Goal: Check status: Check status

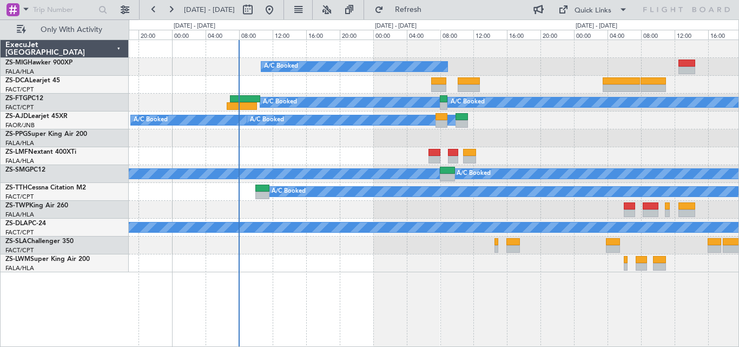
click at [572, 144] on div "A/C Booked A/C Booked A/C Booked A/C Booked A/C Booked A/C Booked A/C Booked A/…" at bounding box center [433, 156] width 609 height 232
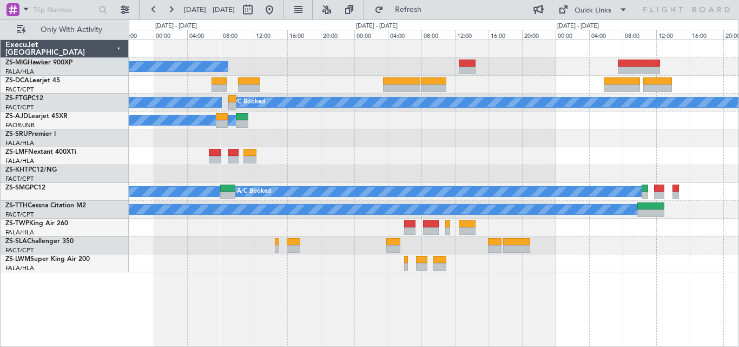
click at [396, 178] on div "A/C Booked A/C Booked A/C Booked A/C Booked A/C Booked A/C Booked A/C Booked A/…" at bounding box center [433, 156] width 609 height 232
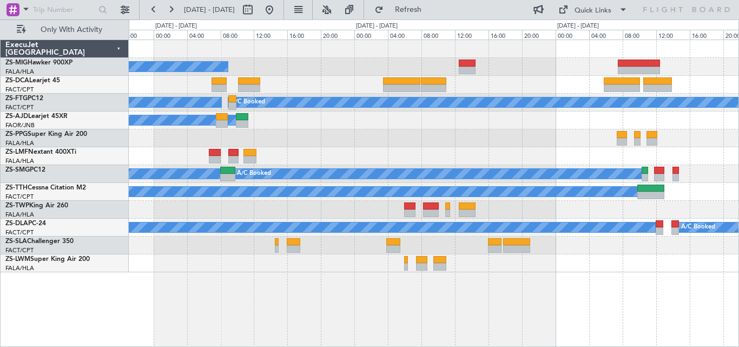
click at [542, 155] on div "A/C Booked A/C Booked A/C Booked A/C Booked A/C Booked A/C Booked A/C Booked A/…" at bounding box center [433, 156] width 609 height 232
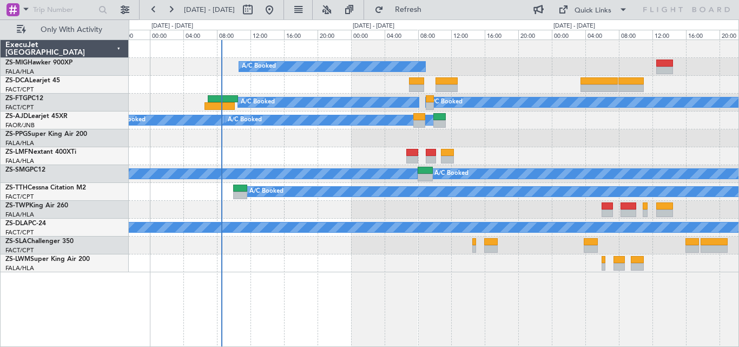
click at [522, 158] on div at bounding box center [433, 156] width 609 height 18
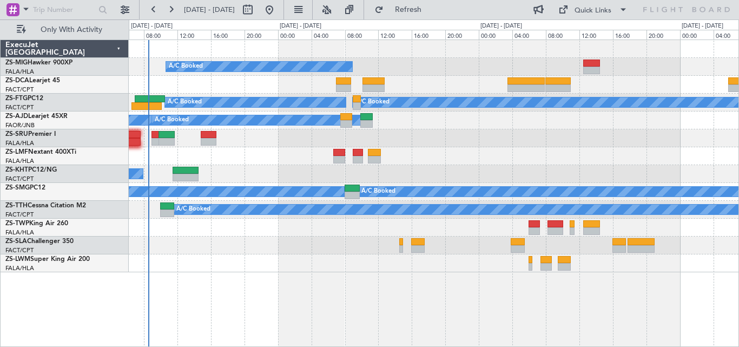
click at [445, 162] on div at bounding box center [433, 156] width 609 height 18
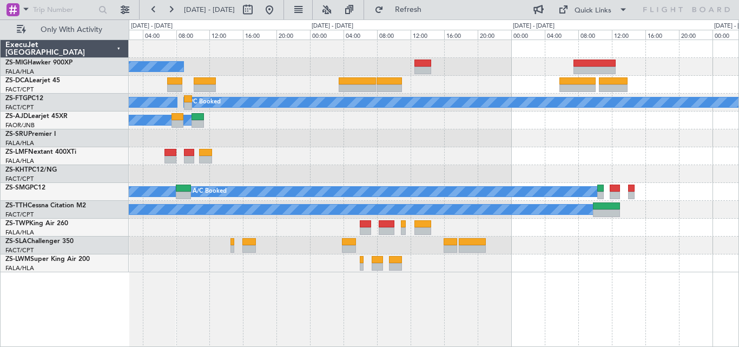
click at [264, 278] on div "A/C Booked A/C Booked A/C Booked A/C Booked A/C Booked A/C Booked A/C Booked A/…" at bounding box center [434, 192] width 610 height 307
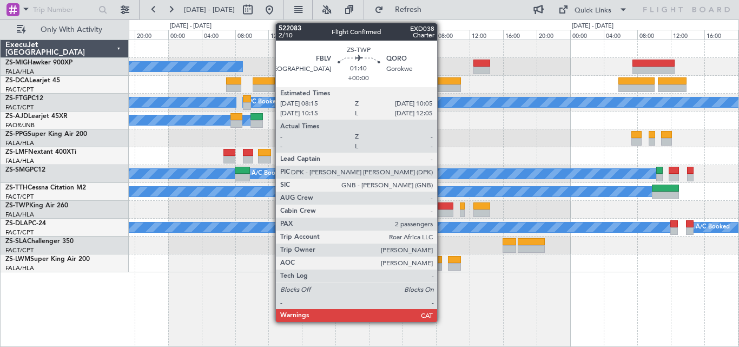
click at [442, 211] on div at bounding box center [445, 213] width 16 height 8
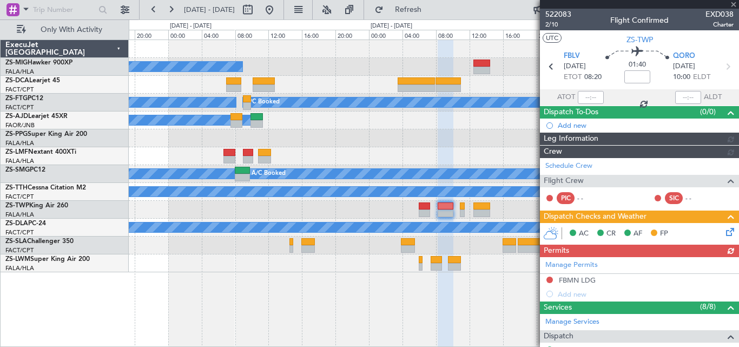
scroll to position [192, 0]
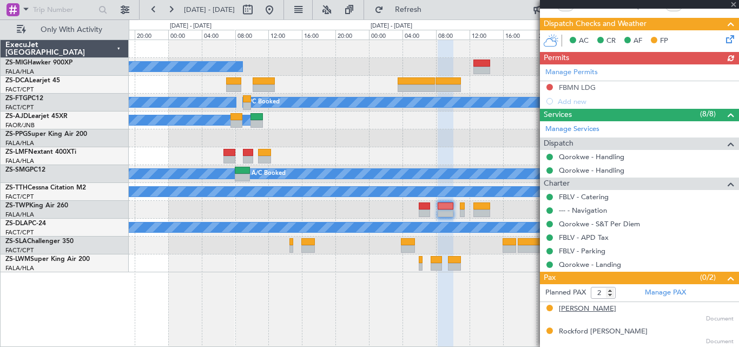
click at [561, 307] on div "[PERSON_NAME]" at bounding box center [586, 308] width 57 height 11
click at [566, 334] on div "Rockford [PERSON_NAME]" at bounding box center [602, 331] width 89 height 11
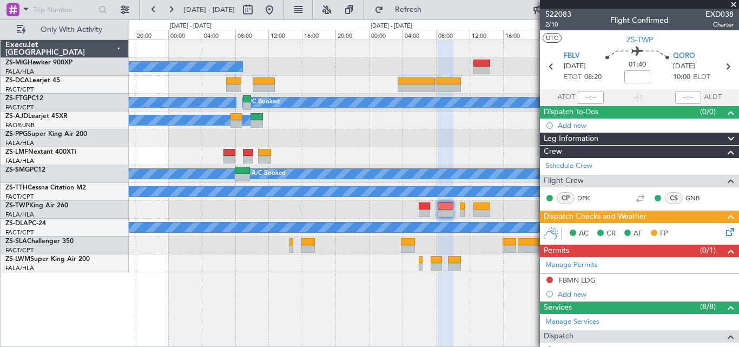
click at [735, 4] on span at bounding box center [733, 5] width 11 height 10
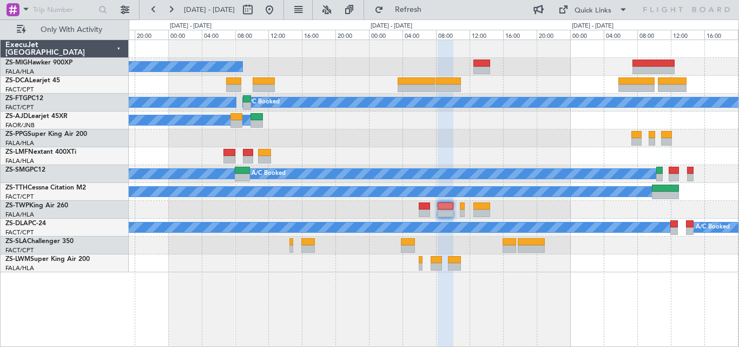
type input "0"
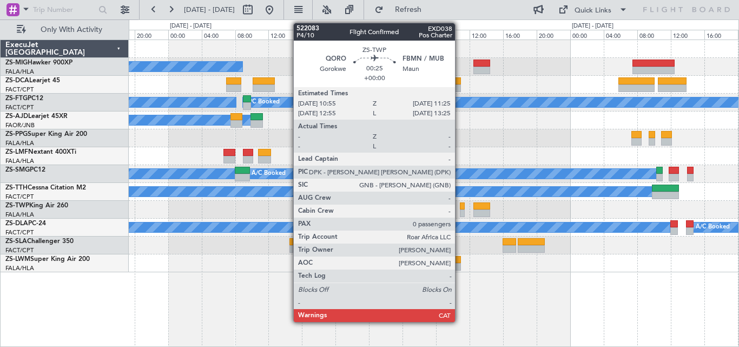
click at [460, 204] on div at bounding box center [462, 206] width 4 height 8
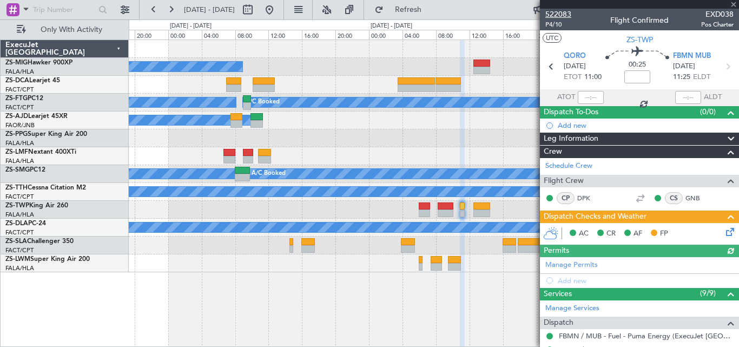
click at [553, 13] on span "522083" at bounding box center [558, 14] width 26 height 11
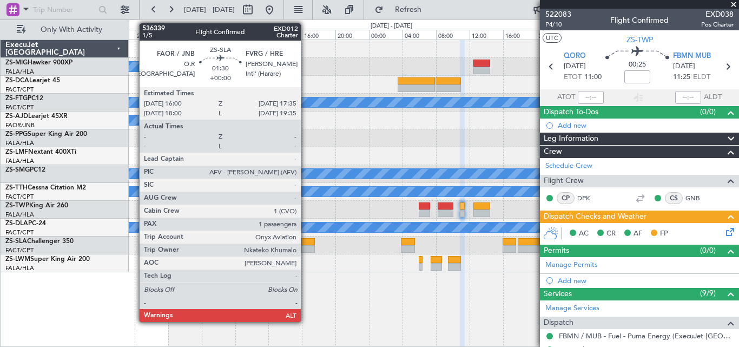
click at [305, 241] on div at bounding box center [308, 242] width 14 height 8
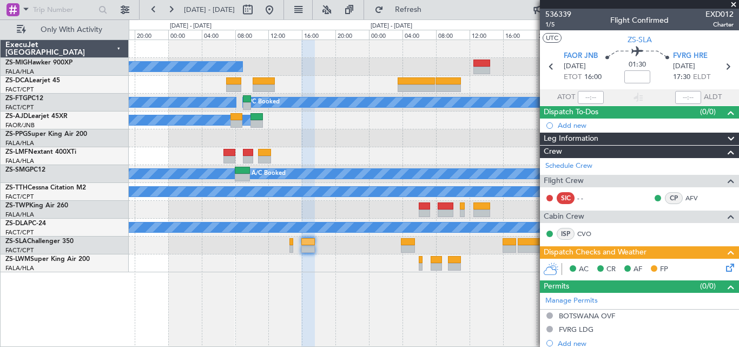
click at [735, 5] on span at bounding box center [733, 5] width 11 height 10
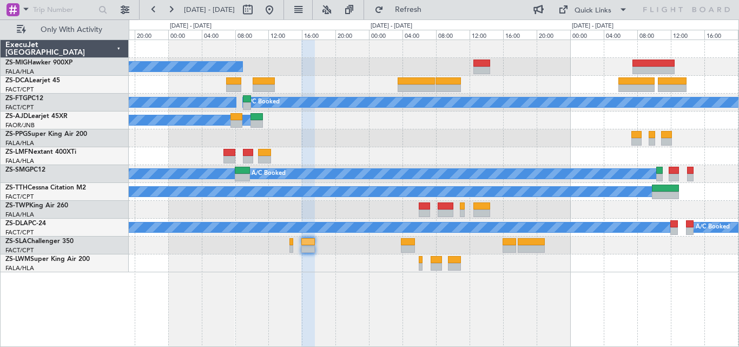
type input "0"
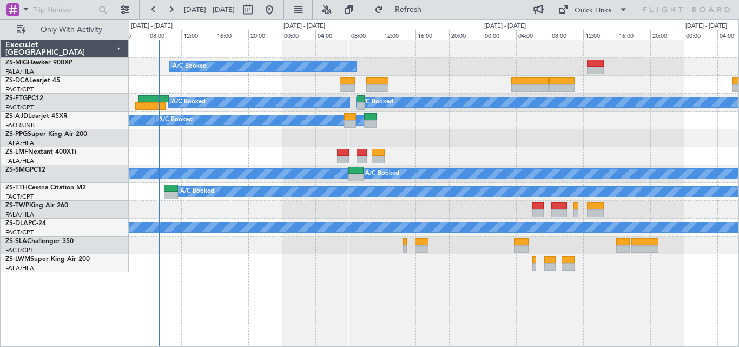
click at [290, 261] on div "A/C Booked A/C Booked A/C Booked A/C Booked A/C Booked A/C Booked A/C Booked A/…" at bounding box center [433, 156] width 609 height 232
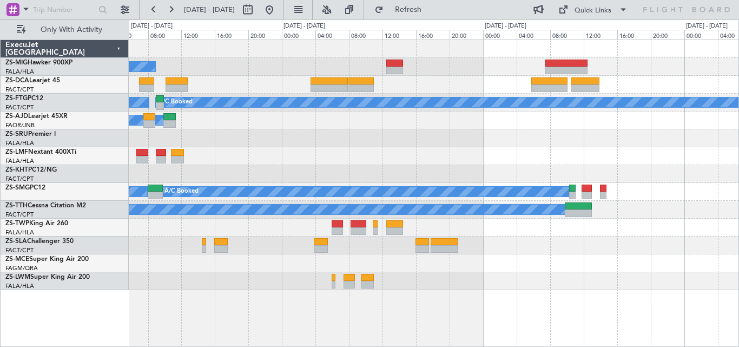
click at [414, 156] on div "A/C Booked A/C Booked A/C Booked A/C Booked A/C Booked A/C Booked A/C Booked A/…" at bounding box center [433, 165] width 609 height 250
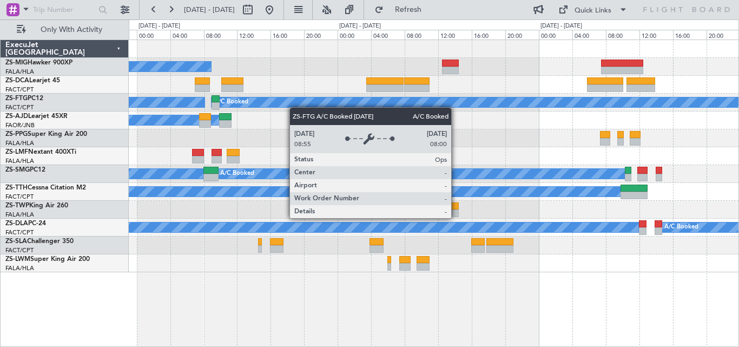
click at [295, 107] on div "A/C Booked" at bounding box center [508, 102] width 595 height 11
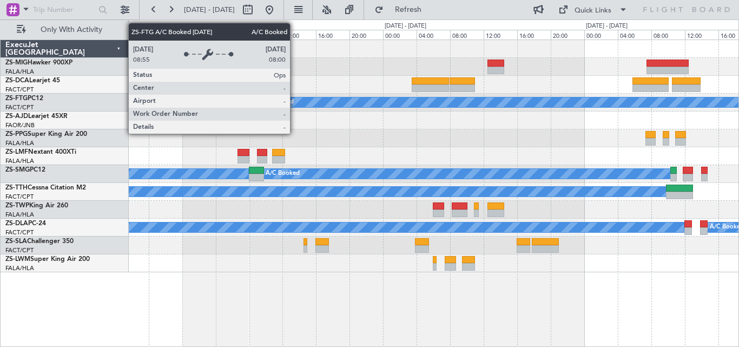
click at [341, 98] on div "A/C Booked" at bounding box center [553, 102] width 595 height 11
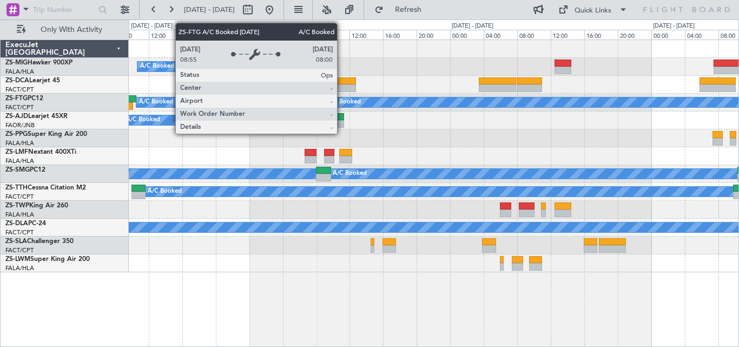
click at [408, 97] on div "A/C Booked" at bounding box center [621, 102] width 594 height 10
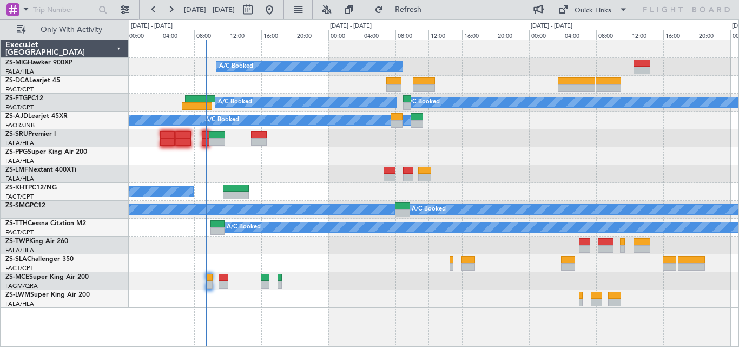
click at [337, 89] on div "A/C Booked A/C Booked A/C Booked A/C Booked A/C Booked A/C Booked A/C Booked A/…" at bounding box center [433, 174] width 609 height 268
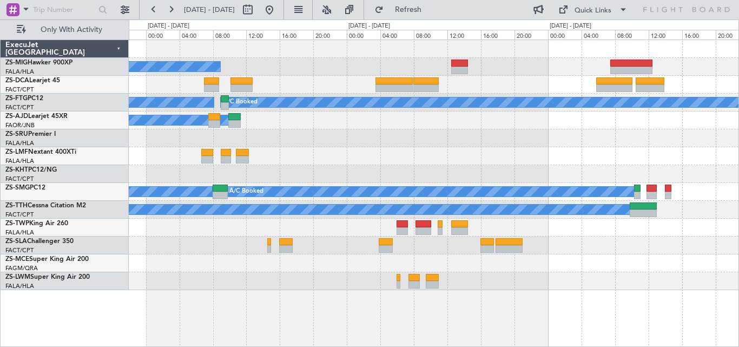
click at [428, 125] on div "A/C Booked A/C Booked A/C Booked A/C Booked" at bounding box center [433, 120] width 609 height 18
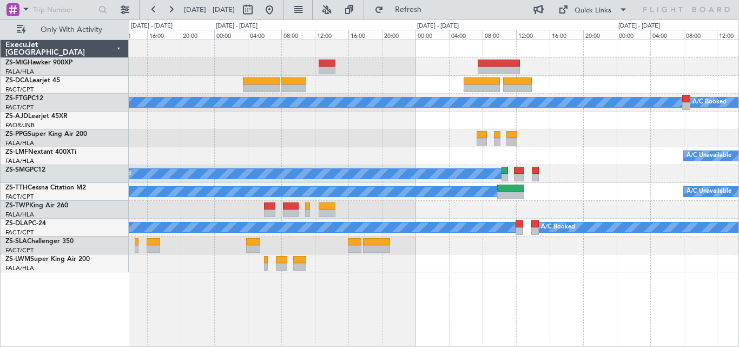
click at [461, 117] on div "A/C Booked A/C Booked A/C Booked A/C Booked A/C Booked A/C Booked A/C Booked A/…" at bounding box center [433, 156] width 609 height 232
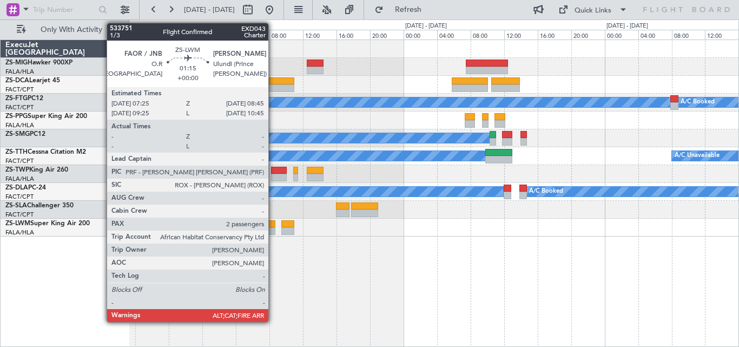
click at [273, 226] on div at bounding box center [269, 224] width 11 height 8
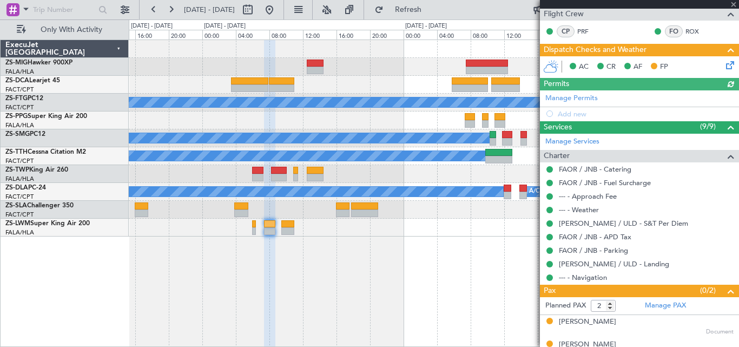
scroll to position [179, 0]
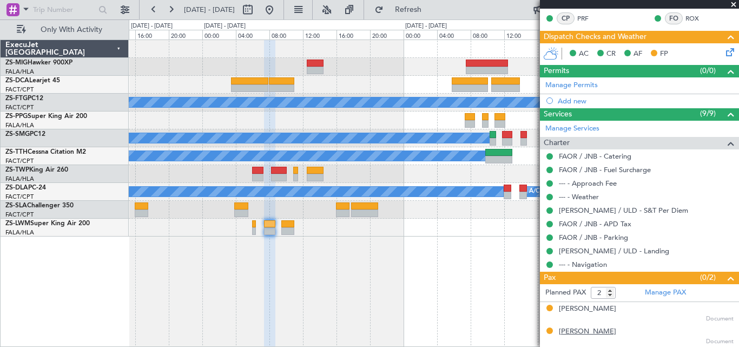
click at [562, 330] on div "[PERSON_NAME]" at bounding box center [586, 331] width 57 height 11
click at [734, 2] on span at bounding box center [733, 5] width 11 height 10
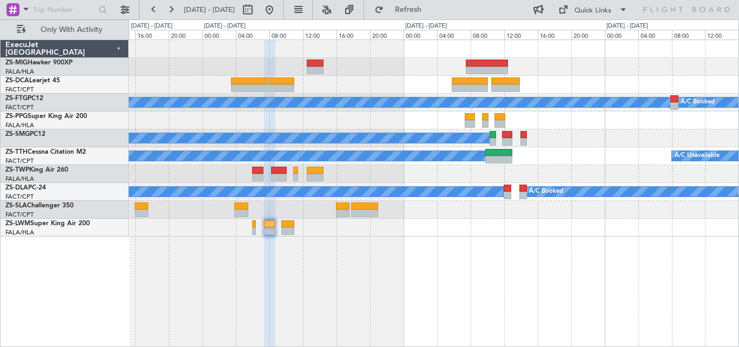
type input "0"
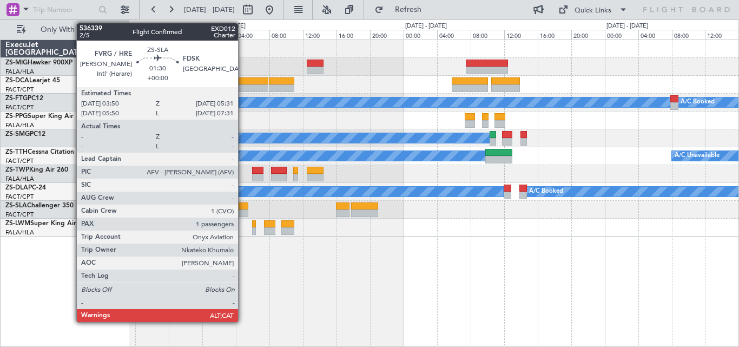
click at [243, 214] on div at bounding box center [241, 213] width 15 height 8
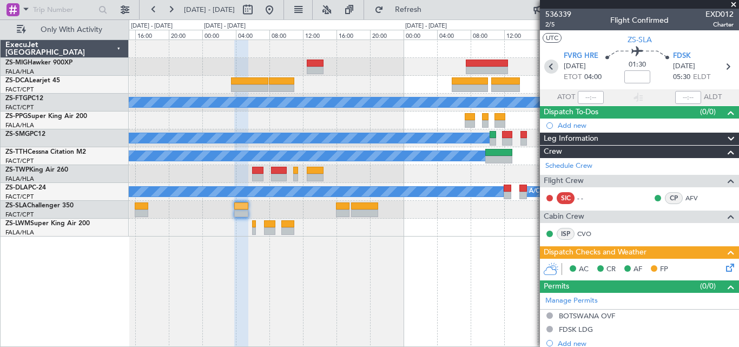
click at [555, 69] on icon at bounding box center [551, 66] width 14 height 14
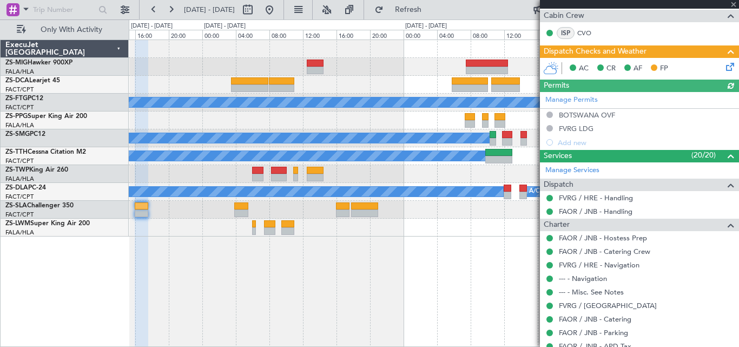
scroll to position [221, 0]
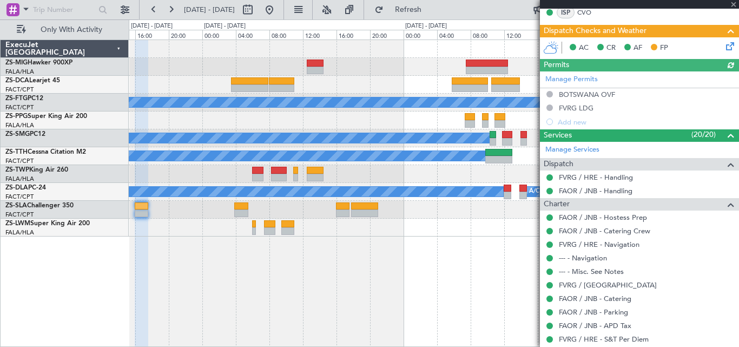
click at [578, 108] on div "Manage Permits BOTSWANA OVF FVRG LDG Add new" at bounding box center [639, 99] width 199 height 57
click at [578, 108] on div "FVRG LDG" at bounding box center [575, 107] width 35 height 9
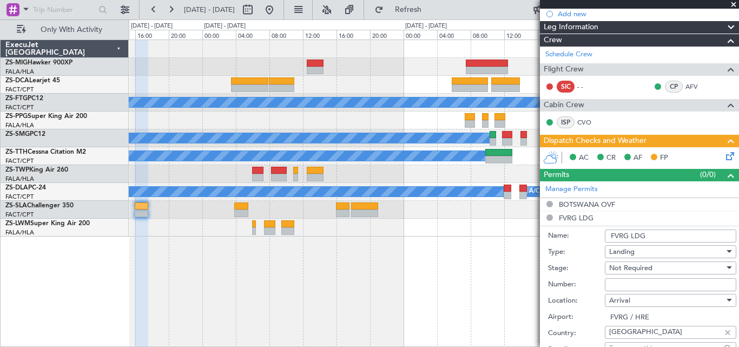
scroll to position [0, 0]
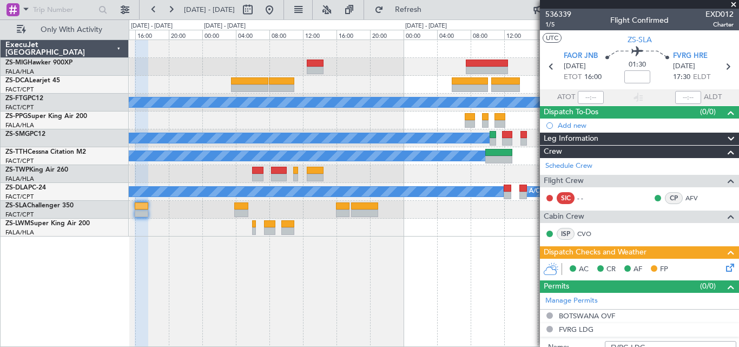
click at [730, 5] on span at bounding box center [733, 5] width 11 height 10
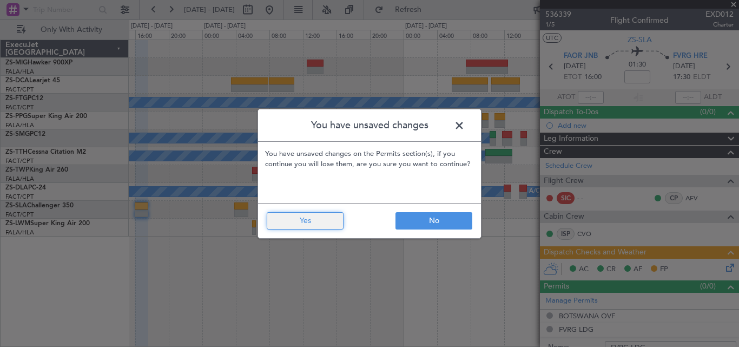
click at [328, 225] on button "Yes" at bounding box center [305, 220] width 77 height 17
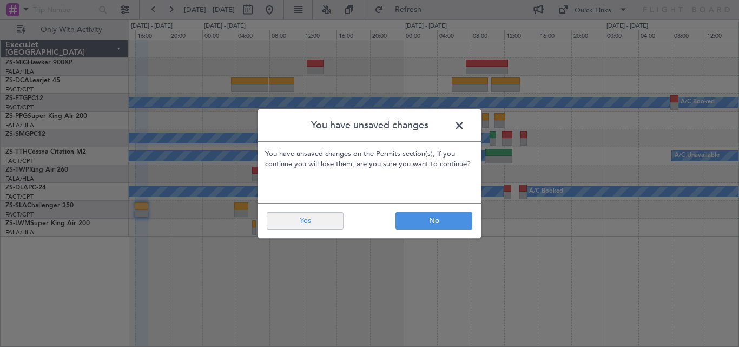
type input "0"
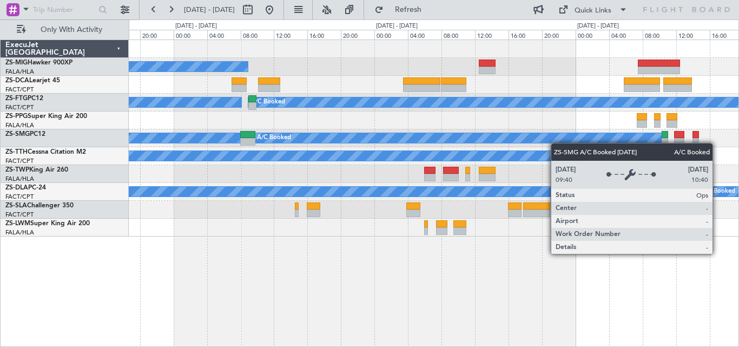
click at [568, 141] on div "A/C Booked" at bounding box center [458, 138] width 409 height 10
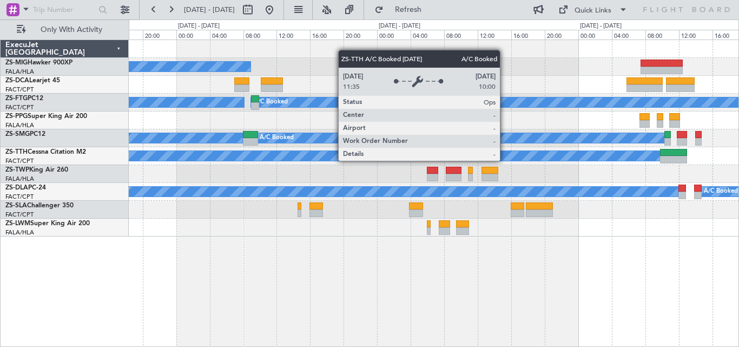
click at [671, 122] on div "A/C Booked A/C Booked A/C Booked A/C Booked A/C Booked A/C Booked A/C Booked A/…" at bounding box center [433, 138] width 609 height 196
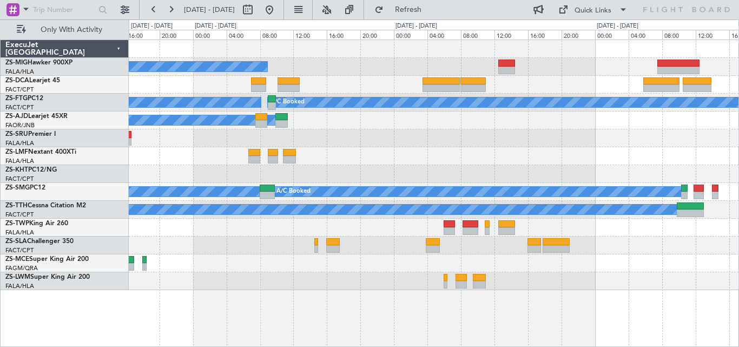
click at [439, 159] on div "A/C Booked A/C Booked A/C Booked A/C Booked A/C Booked A/C Booked A/C Booked A/…" at bounding box center [433, 165] width 609 height 250
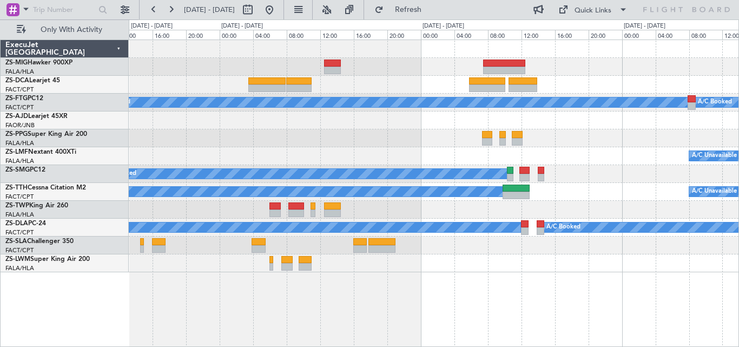
click at [354, 166] on div "A/C Booked A/C Booked A/C Booked A/C Booked A/C Booked A/C Booked A/C Booked A/…" at bounding box center [433, 156] width 609 height 232
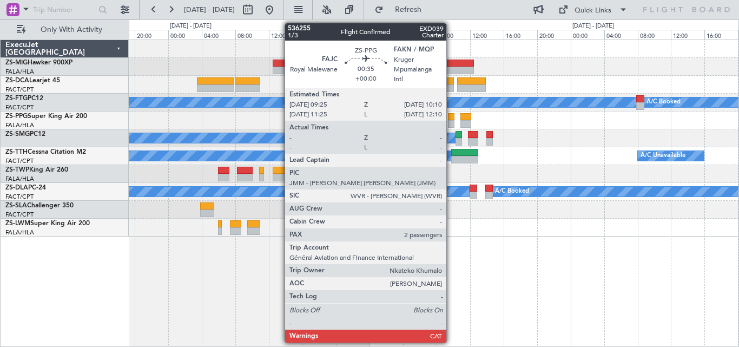
click at [451, 121] on div at bounding box center [451, 124] width 6 height 8
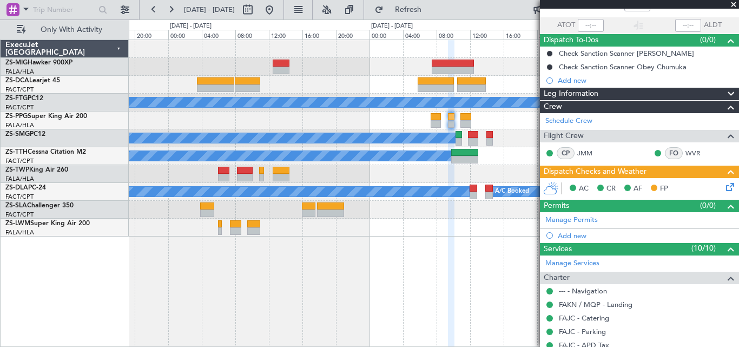
scroll to position [220, 0]
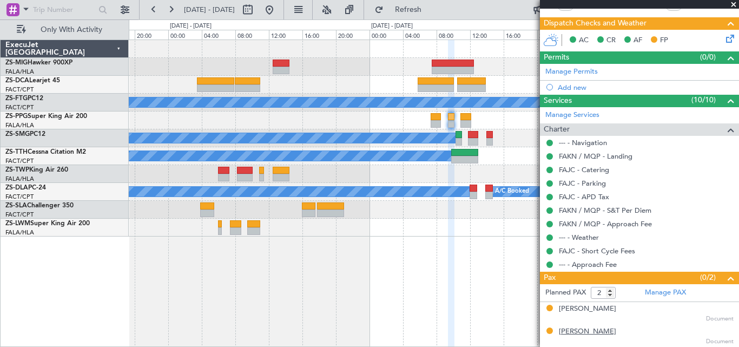
click at [567, 335] on div "[PERSON_NAME]" at bounding box center [586, 331] width 57 height 11
click at [603, 312] on div "[PERSON_NAME]" at bounding box center [586, 308] width 57 height 11
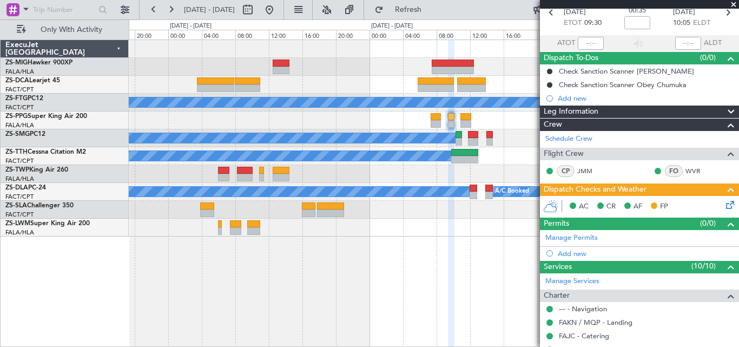
scroll to position [0, 0]
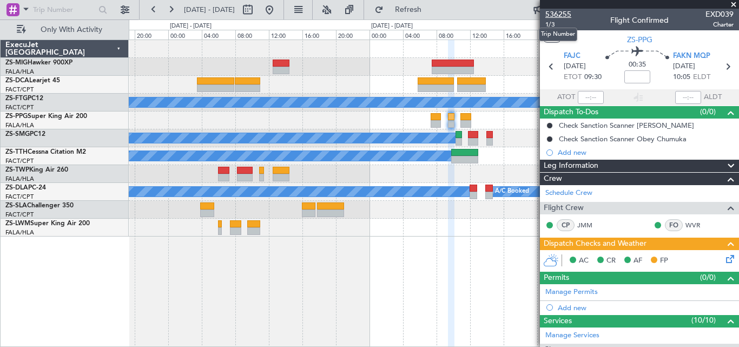
click at [560, 14] on span "536255" at bounding box center [558, 14] width 26 height 11
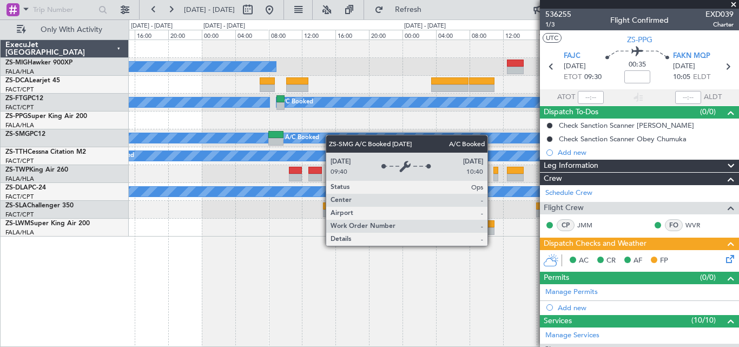
click at [421, 137] on div "A/C Booked A/C Booked A/C Booked A/C Booked A/C Booked A/C Booked A/C Booked A/…" at bounding box center [433, 138] width 609 height 196
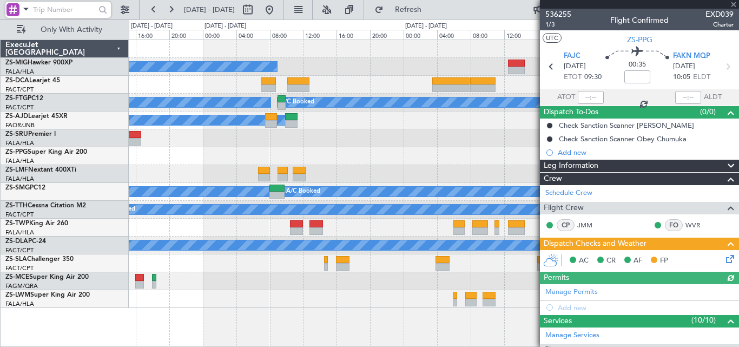
click at [76, 5] on input "text" at bounding box center [64, 10] width 62 height 16
paste input "536460"
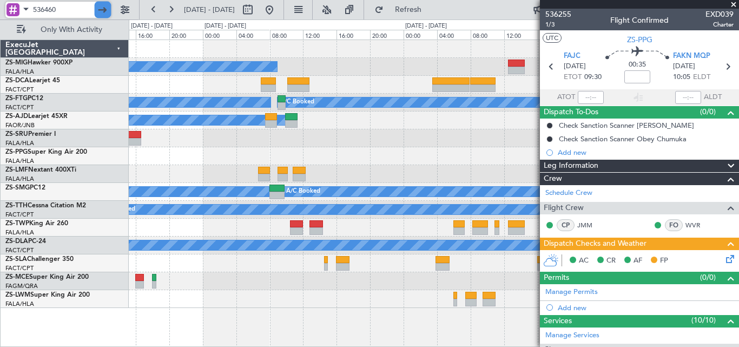
type input "536460"
click at [105, 12] on div at bounding box center [103, 10] width 17 height 17
click at [732, 4] on span at bounding box center [733, 5] width 11 height 10
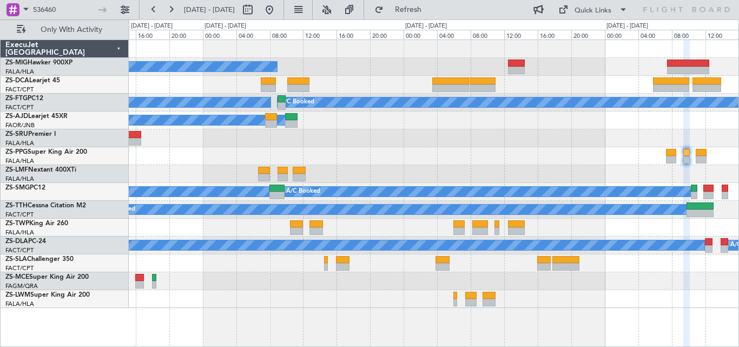
type input "0"
click at [109, 8] on div at bounding box center [103, 10] width 17 height 17
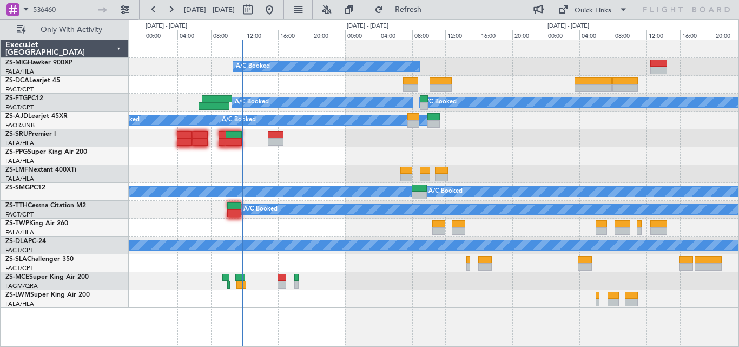
click at [355, 134] on div at bounding box center [433, 138] width 609 height 18
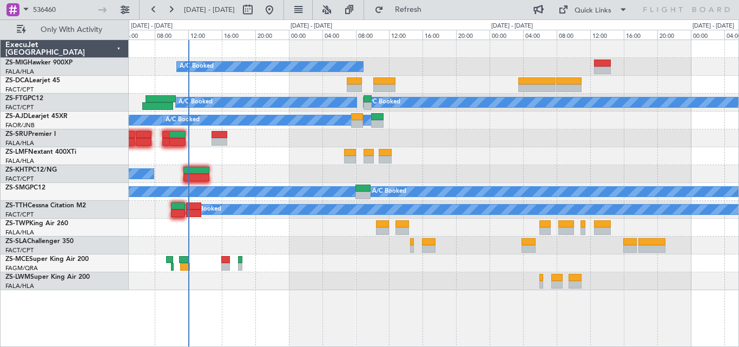
click at [670, 173] on div "A/C Booked A/C Booked A/C Booked A/C Booked A/C Booked A/C Booked A/C Booked A/…" at bounding box center [433, 165] width 609 height 250
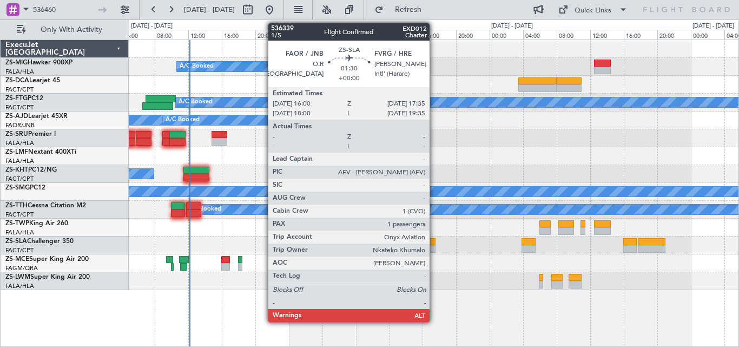
click at [434, 246] on div at bounding box center [429, 249] width 14 height 8
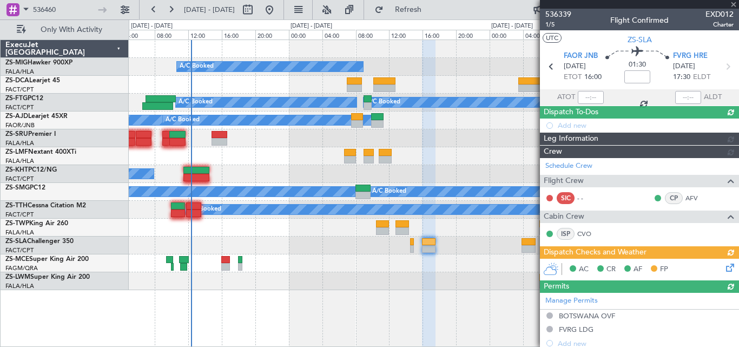
click at [734, 6] on div at bounding box center [639, 4] width 199 height 9
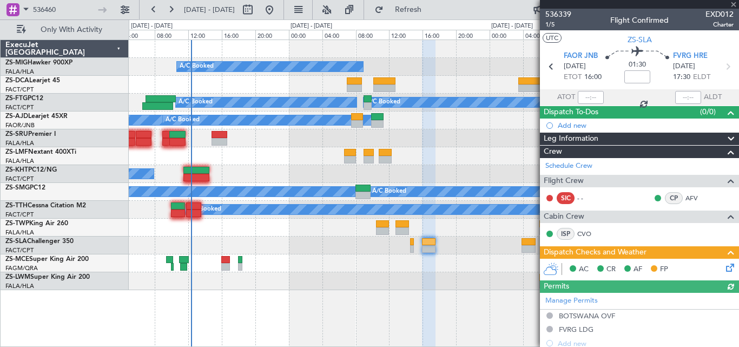
click at [733, 3] on div at bounding box center [639, 4] width 199 height 9
click at [732, 2] on div at bounding box center [639, 4] width 199 height 9
click at [416, 178] on div "A/C Booked" at bounding box center [433, 174] width 609 height 18
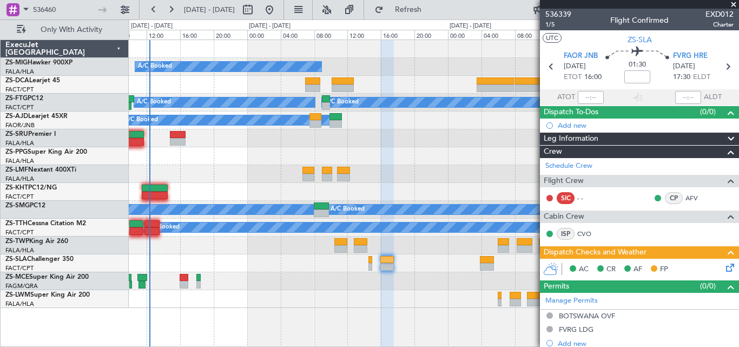
click at [736, 4] on span at bounding box center [733, 5] width 11 height 10
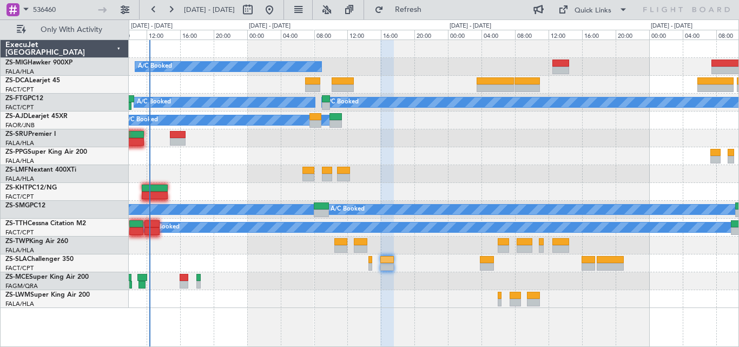
type input "0"
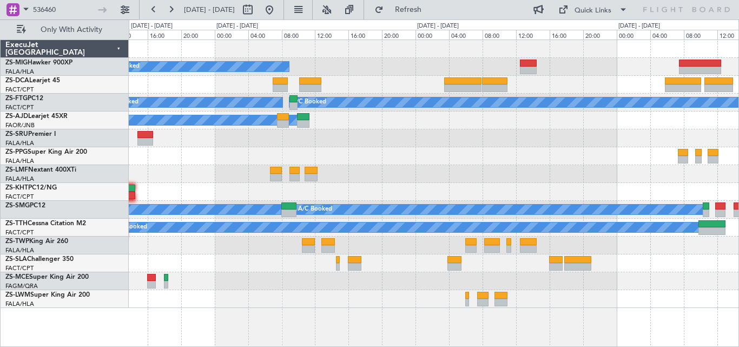
click at [514, 129] on div "A/C Booked A/C Booked A/C Booked A/C Booked A/C Booked A/C Booked A/C Booked A/…" at bounding box center [433, 174] width 609 height 268
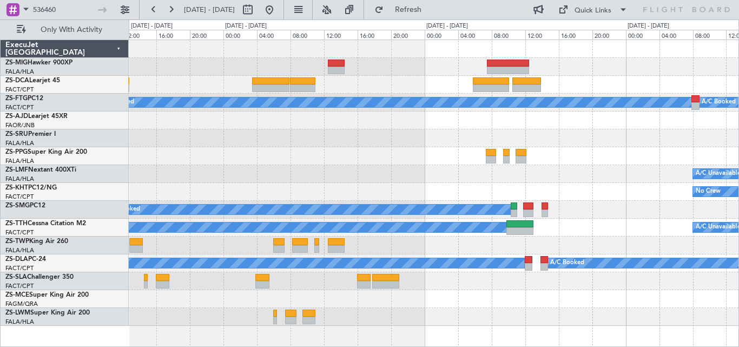
click at [487, 167] on div "A/C Booked A/C Booked A/C Booked A/C Booked A/C Booked A/C Booked A/C Booked A/…" at bounding box center [433, 182] width 609 height 285
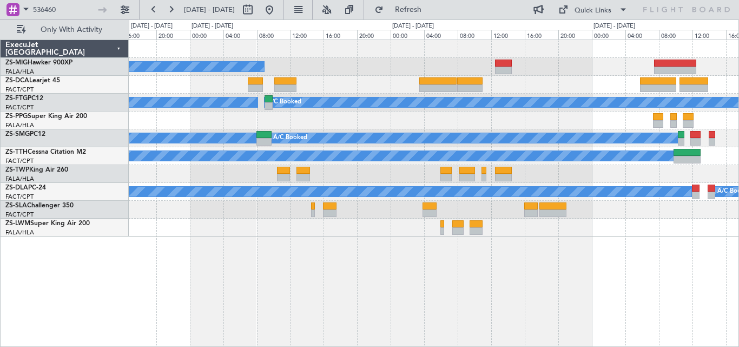
click at [390, 162] on div "A/C Booked A/C Booked A/C Booked A/C Booked A/C Booked A/C Booked A/C Booked A/…" at bounding box center [433, 138] width 609 height 196
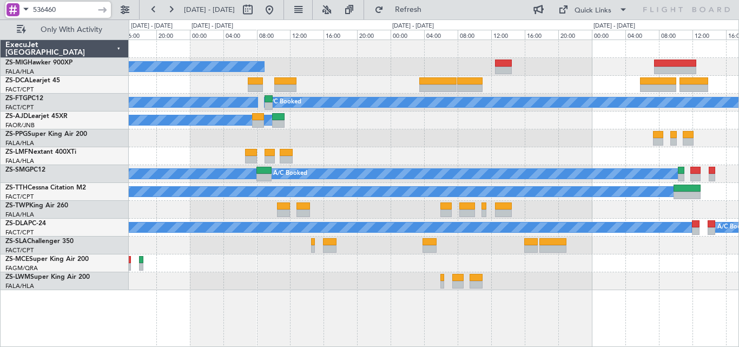
drag, startPoint x: 74, startPoint y: 14, endPoint x: -16, endPoint y: 19, distance: 89.9
click at [0, 19] on html "536460 05 Sep 2025 - 08 Sep 2025 Refresh Quick Links Only With Activity A/C Boo…" at bounding box center [369, 173] width 739 height 347
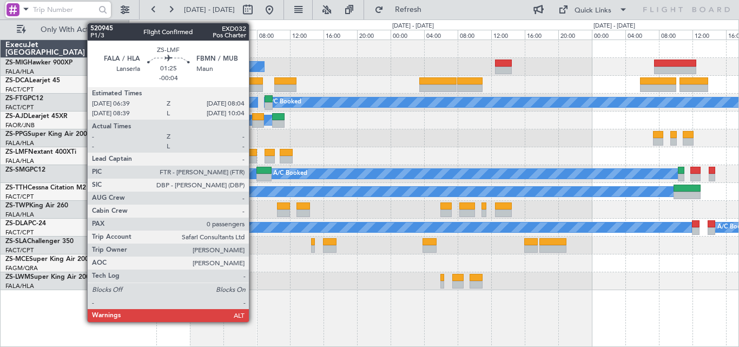
click at [254, 155] on div at bounding box center [251, 153] width 12 height 8
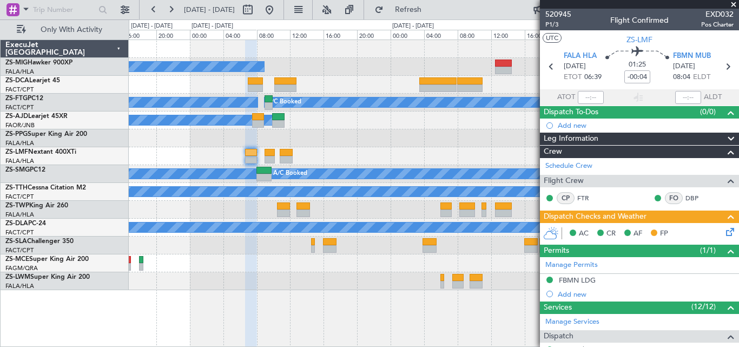
click at [731, 5] on span at bounding box center [733, 5] width 11 height 10
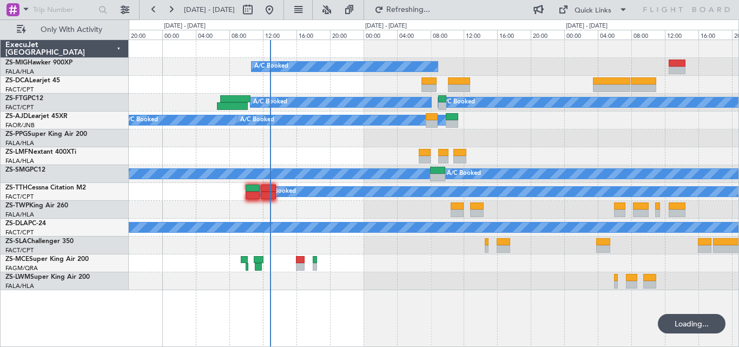
click at [382, 81] on div "A/C Booked A/C Booked A/C Booked A/C Booked A/C Booked A/C Booked A/C Booked A/…" at bounding box center [433, 165] width 609 height 250
